Goal: Information Seeking & Learning: Learn about a topic

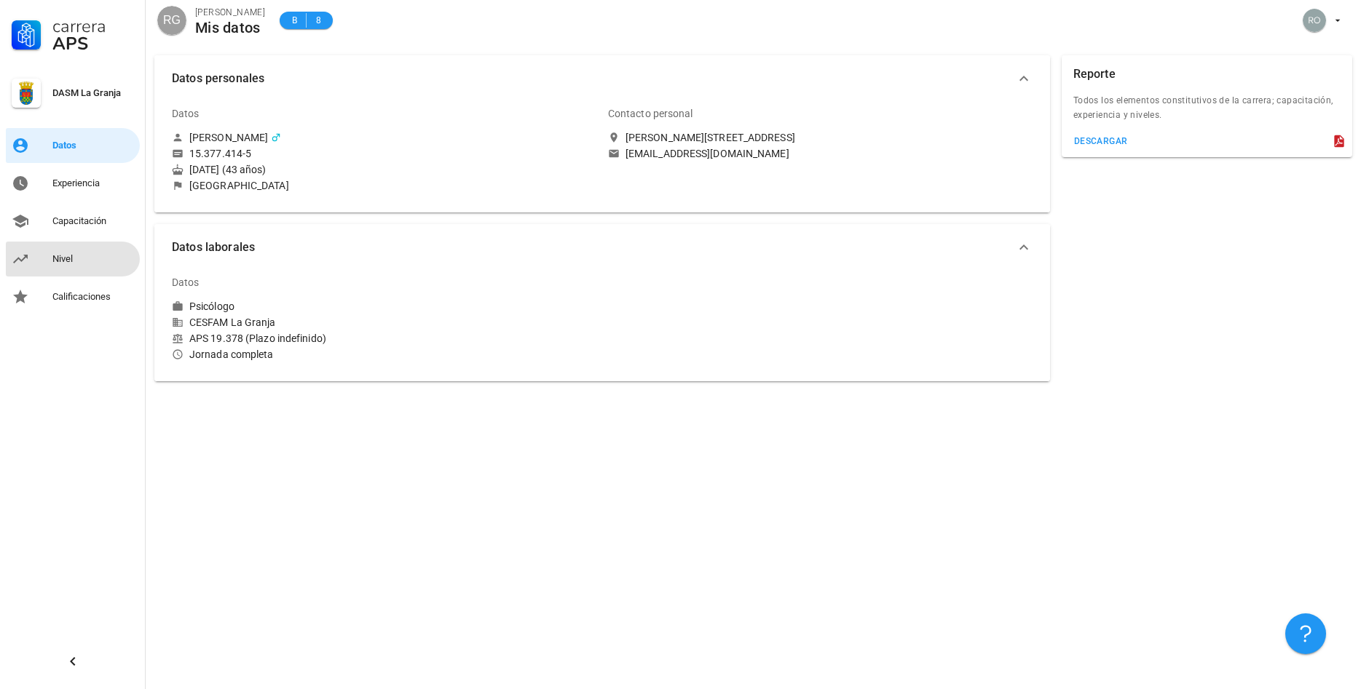
click at [72, 258] on div "Nivel" at bounding box center [93, 259] width 82 height 12
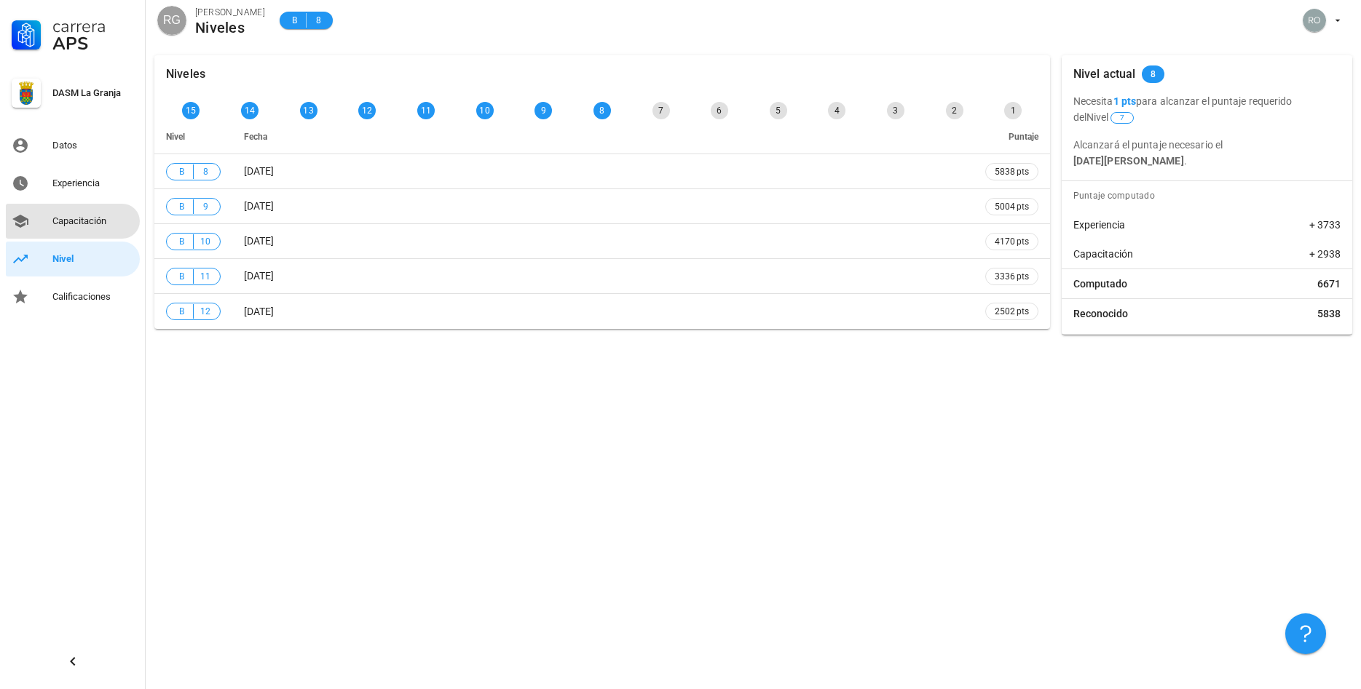
click at [71, 220] on div "Capacitación" at bounding box center [93, 222] width 82 height 12
